Goal: Task Accomplishment & Management: Manage account settings

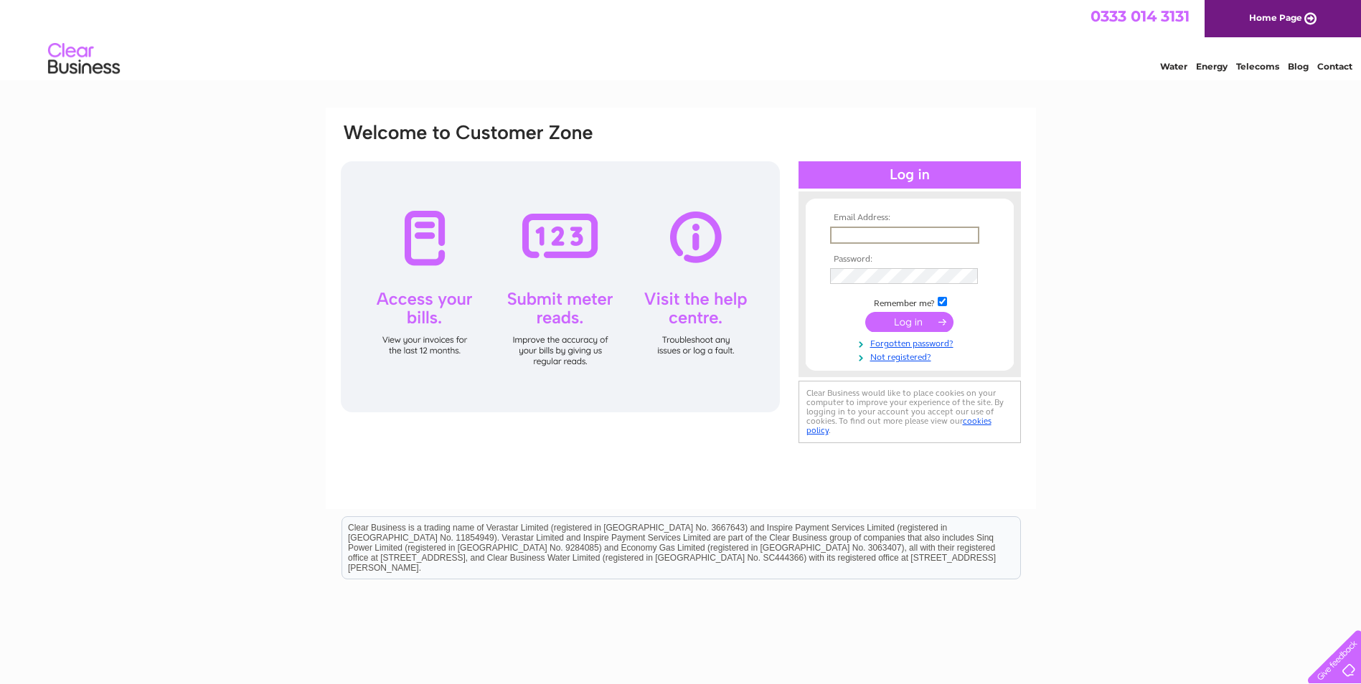
click at [854, 227] on input "text" at bounding box center [904, 235] width 149 height 17
click at [857, 235] on input "text" at bounding box center [904, 235] width 149 height 17
paste input "clientpayments@keningtons.com"
type input "clientpayments@keningtons.com"
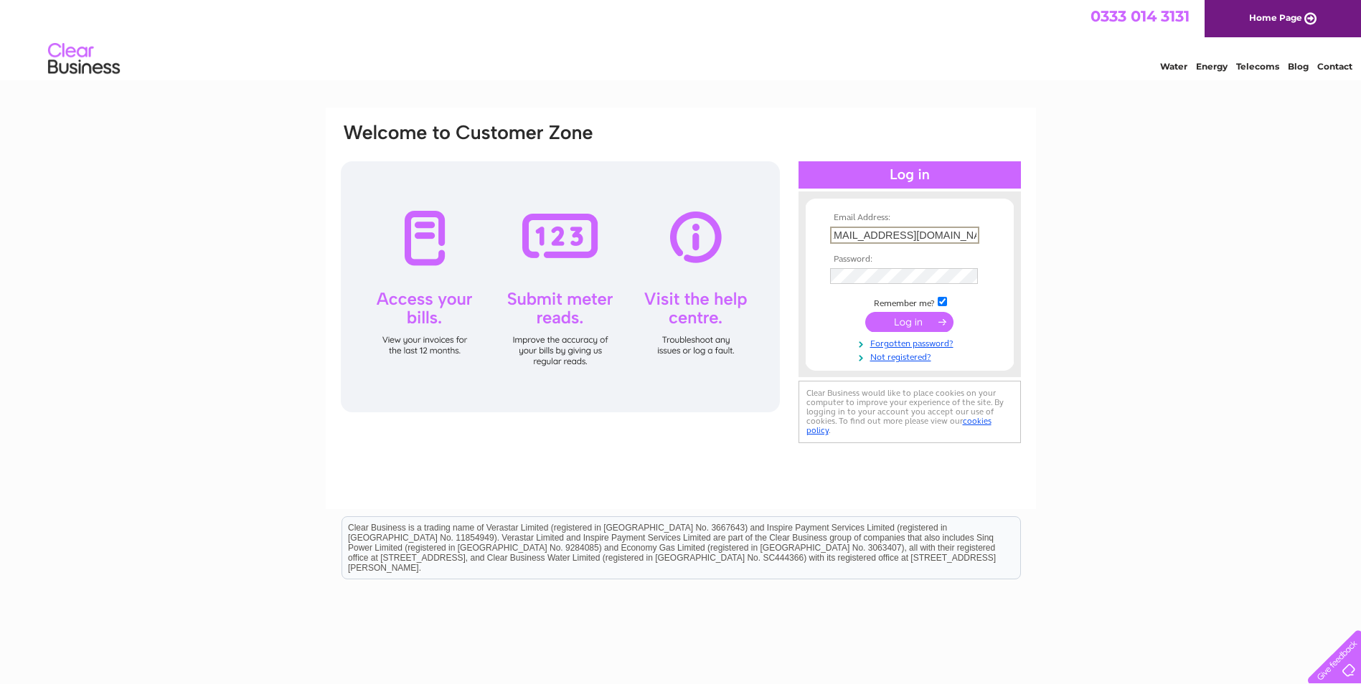
click at [1197, 343] on div "Email Address: clientpayments@keningtons.com Password:" at bounding box center [680, 431] width 1361 height 647
click at [903, 322] on input "submit" at bounding box center [909, 322] width 88 height 20
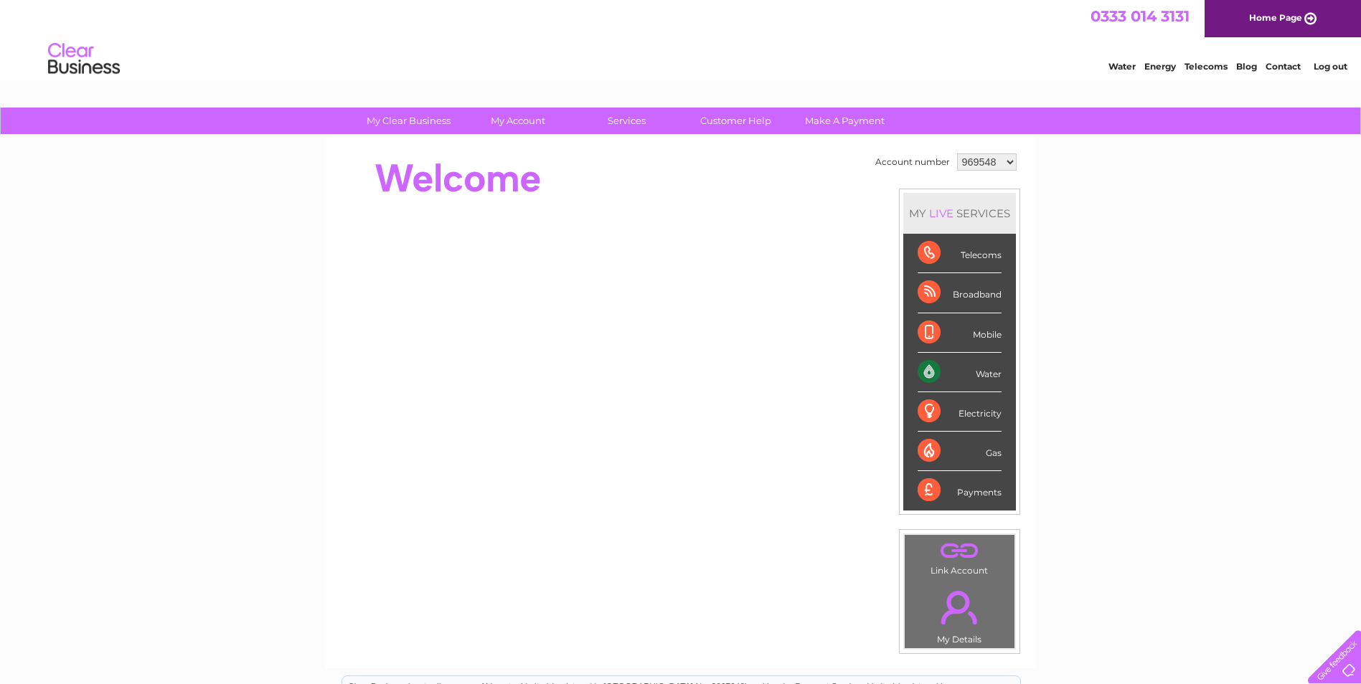
click at [986, 166] on select "969548 969550 969800 969804 1114858" at bounding box center [987, 161] width 60 height 17
select select "969800"
click at [957, 153] on select "969548 969550 969800 969804 1114858" at bounding box center [987, 161] width 60 height 17
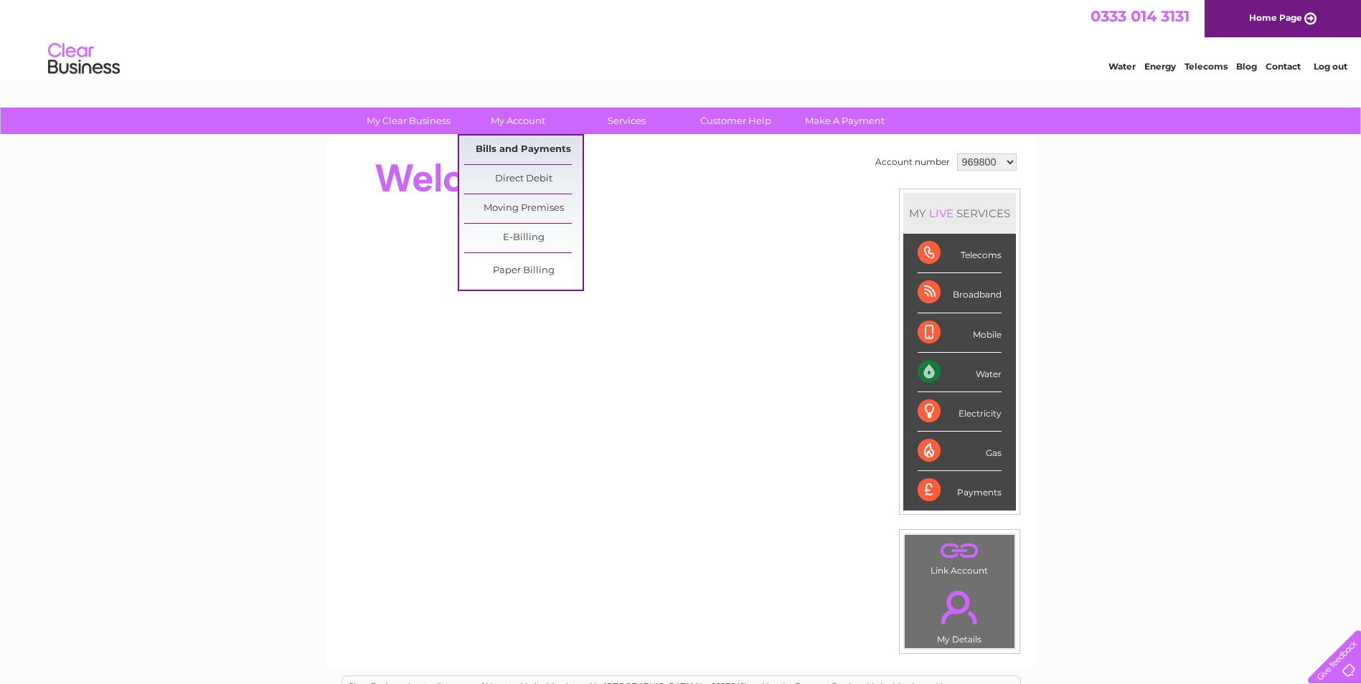
click at [516, 145] on link "Bills and Payments" at bounding box center [523, 150] width 118 height 29
